Goal: Information Seeking & Learning: Find specific page/section

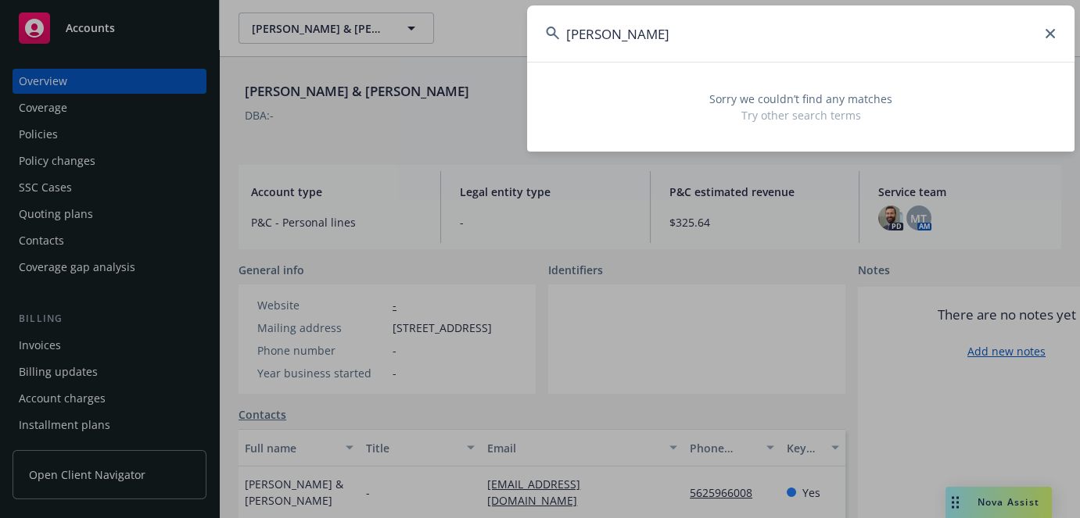
drag, startPoint x: 681, startPoint y: 23, endPoint x: 477, endPoint y: 23, distance: 204.0
click at [477, 23] on div "[PERSON_NAME] Sorry we couldn’t find any matches Try other search terms" at bounding box center [540, 259] width 1080 height 518
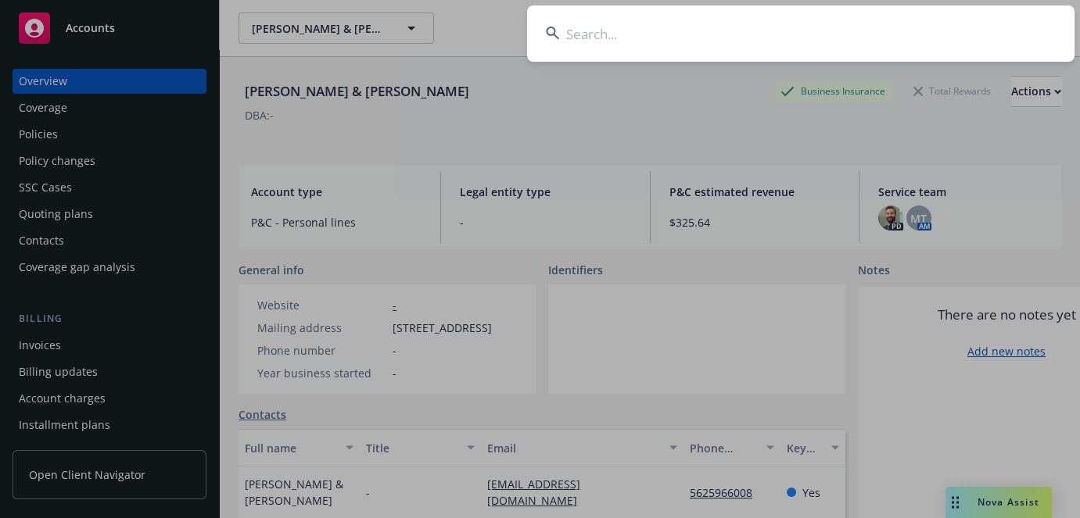
paste input "UB-8N709738-19-43-G"
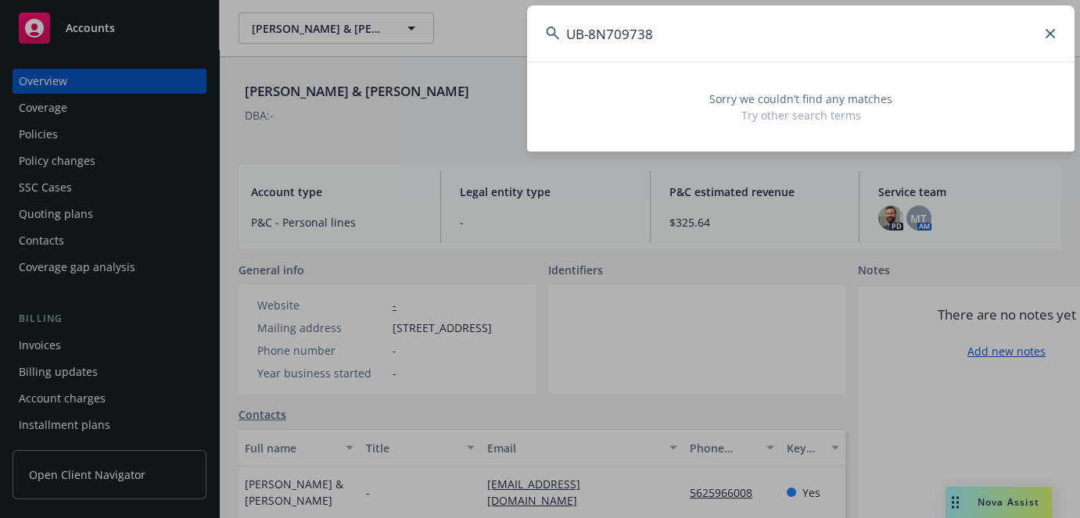
drag, startPoint x: 872, startPoint y: 38, endPoint x: 590, endPoint y: 30, distance: 282.3
click at [630, 30] on input "UB-8N709738" at bounding box center [800, 33] width 547 height 56
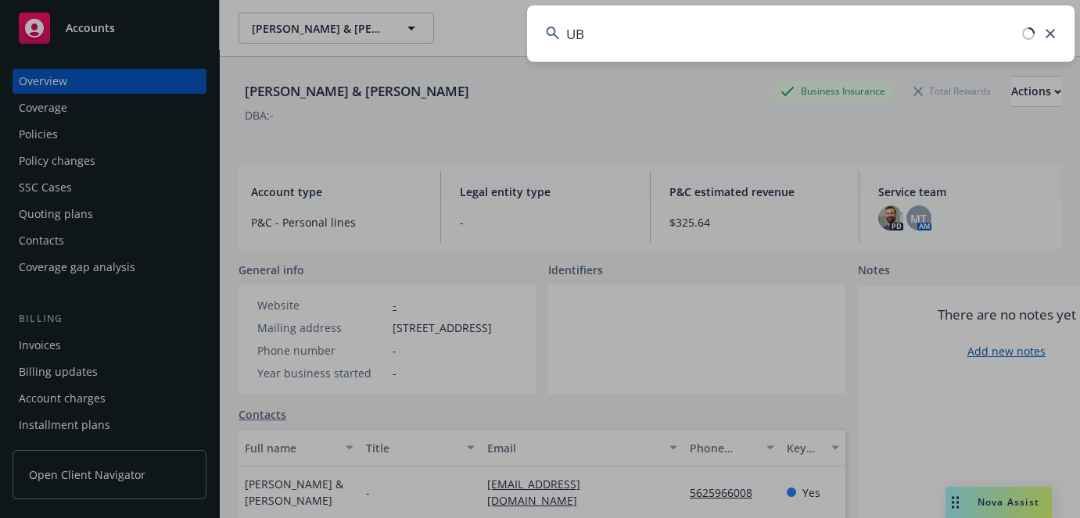
type input "U"
paste input "Gidcon L Yu"
type input "Gidcon"
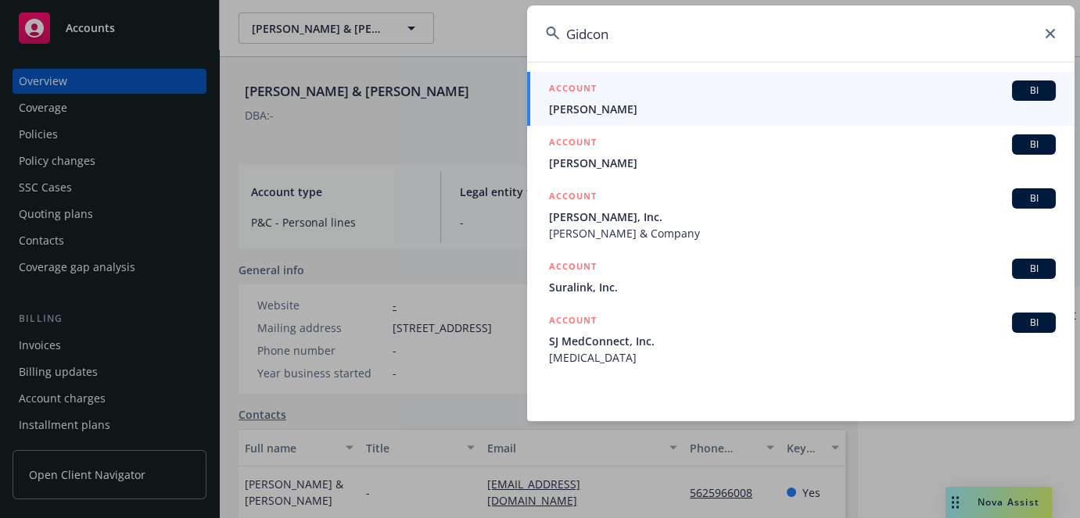
drag, startPoint x: 666, startPoint y: 36, endPoint x: 417, endPoint y: 18, distance: 249.2
click at [417, 20] on div "Gidcon ACCOUNT BI [PERSON_NAME] ACCOUNT BI [PERSON_NAME] ACCOUNT BI [PERSON_NAM…" at bounding box center [540, 259] width 1080 height 518
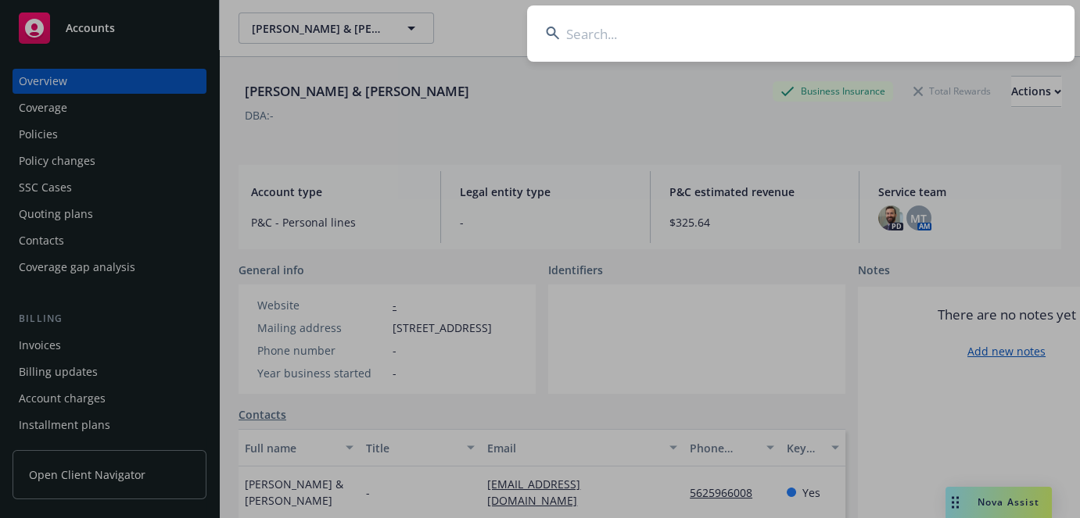
paste input "26E93005"
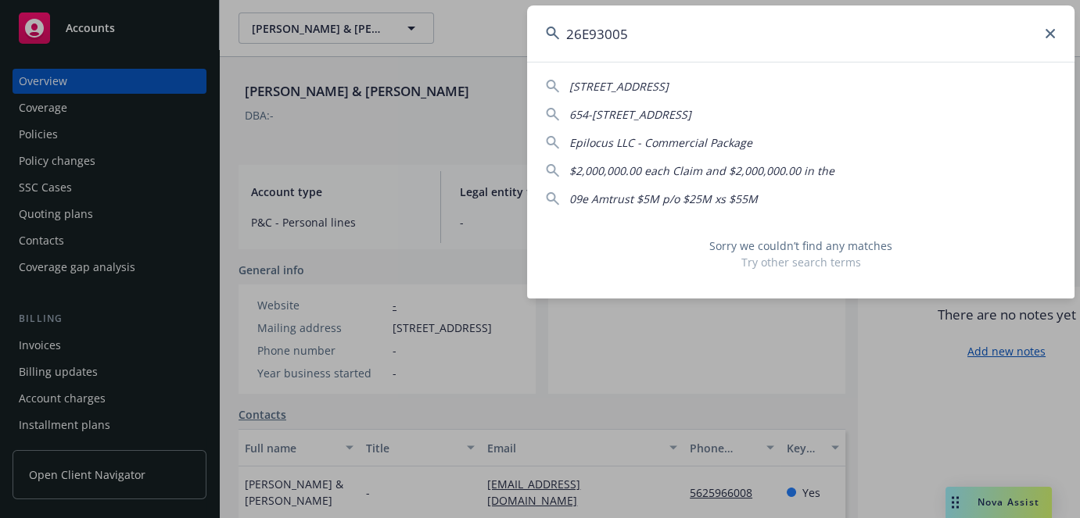
type input "26E93005"
drag, startPoint x: 479, startPoint y: 38, endPoint x: 175, endPoint y: 38, distance: 304.1
click at [175, 38] on div "26E93005 [STREET_ADDRESS] 654-[STREET_ADDRESS] Epilocus LLC - Commercial Packag…" at bounding box center [540, 259] width 1080 height 518
paste input "*[STREET_ADDRESS]"
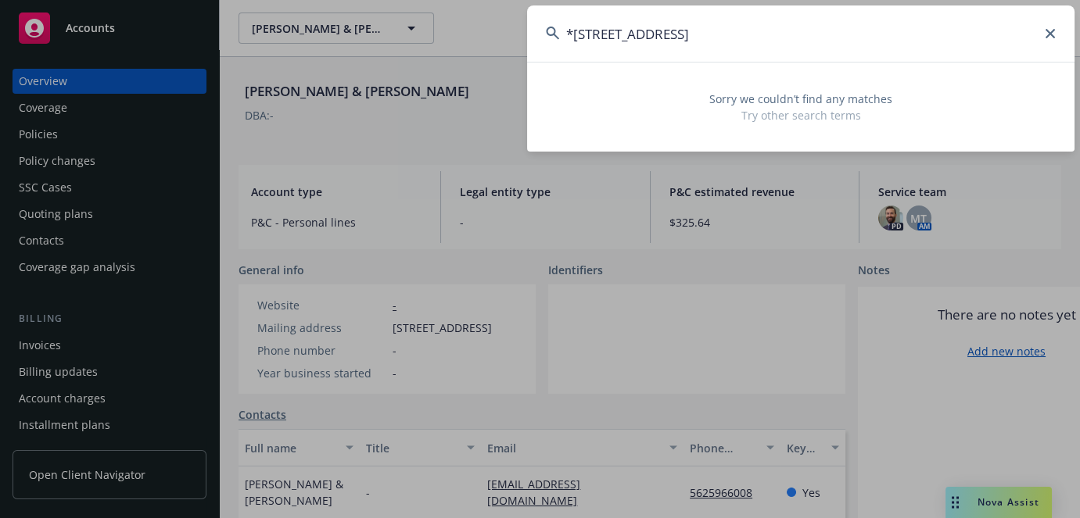
click at [568, 28] on input "*[STREET_ADDRESS]" at bounding box center [800, 33] width 547 height 56
click at [577, 30] on input "*[STREET_ADDRESS]" at bounding box center [800, 33] width 547 height 56
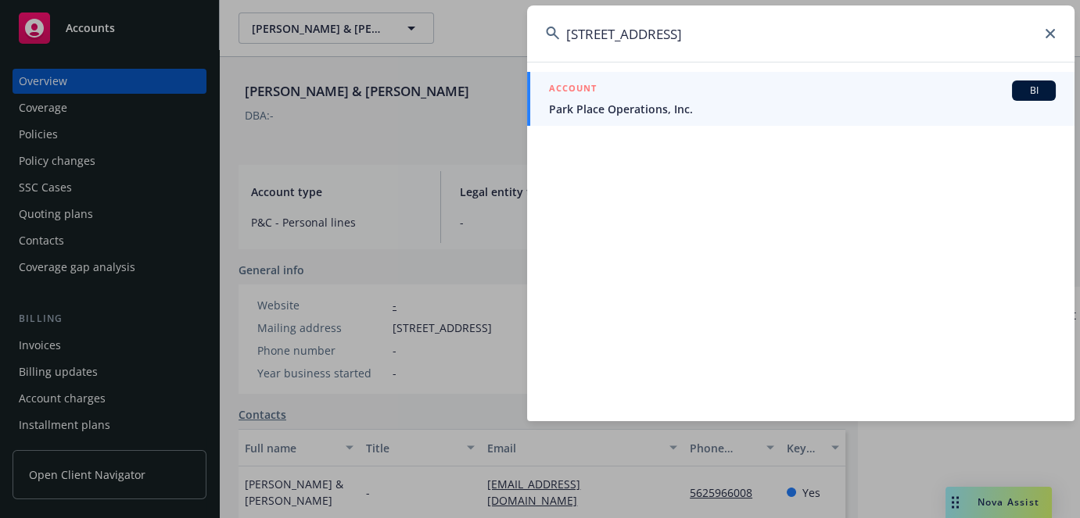
type input "[STREET_ADDRESS]"
